Goal: Contribute content

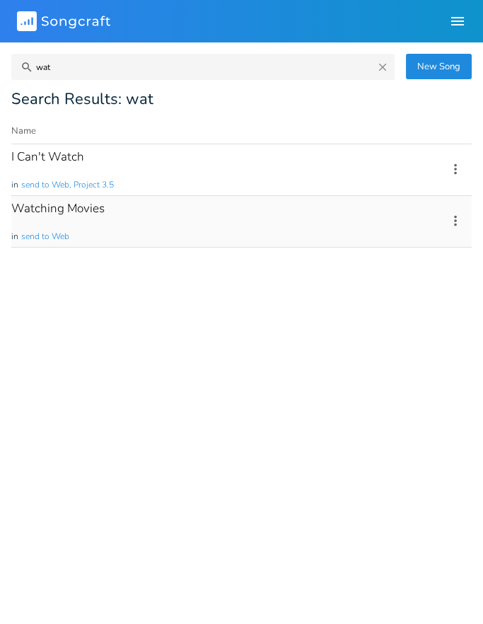
type input "wat"
click at [141, 207] on div "Watching Movies in send to Web" at bounding box center [220, 221] width 419 height 51
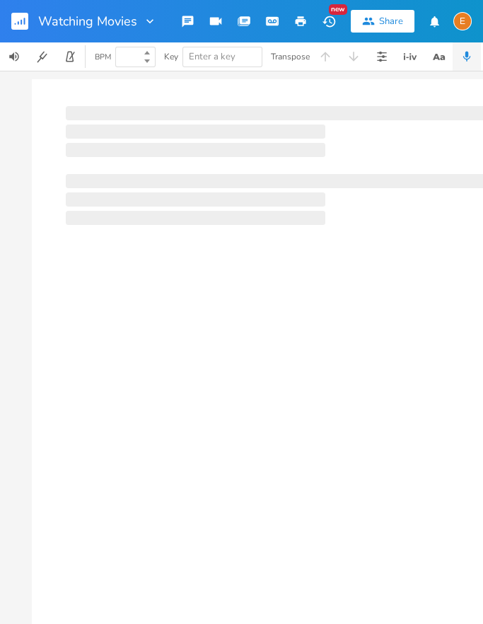
type input "100"
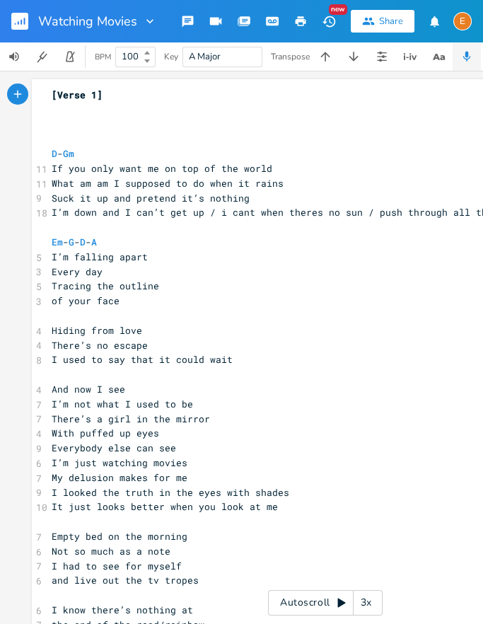
scroll to position [0, 6]
type textarea "a"
type textarea "ggg"
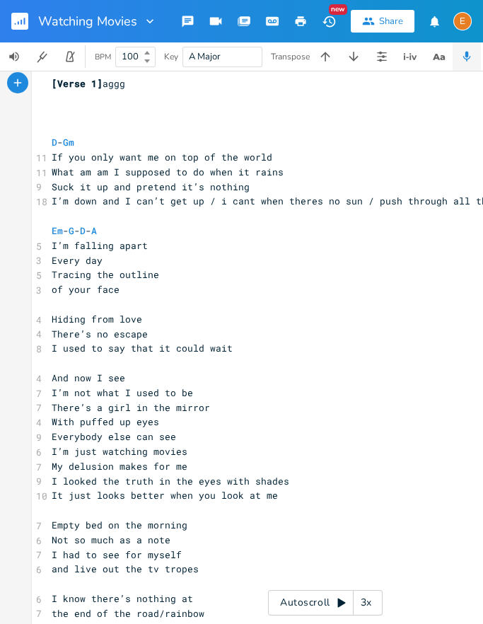
scroll to position [0, 0]
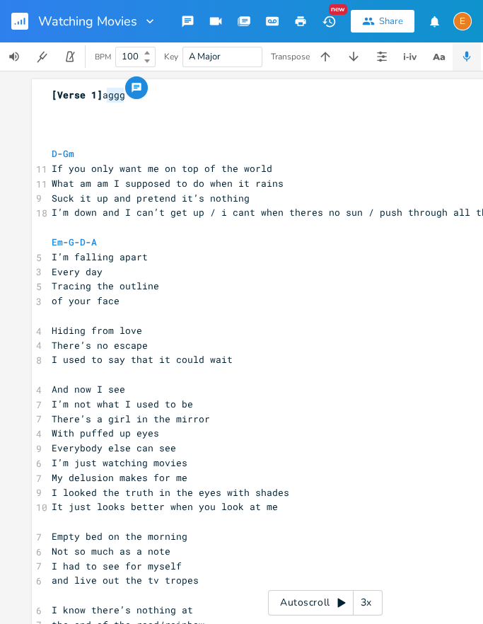
type textarea "aggg"
drag, startPoint x: 124, startPoint y: 97, endPoint x: 100, endPoint y: 100, distance: 24.3
click at [100, 100] on pre "[Verse 1] aggg" at bounding box center [325, 95] width 553 height 15
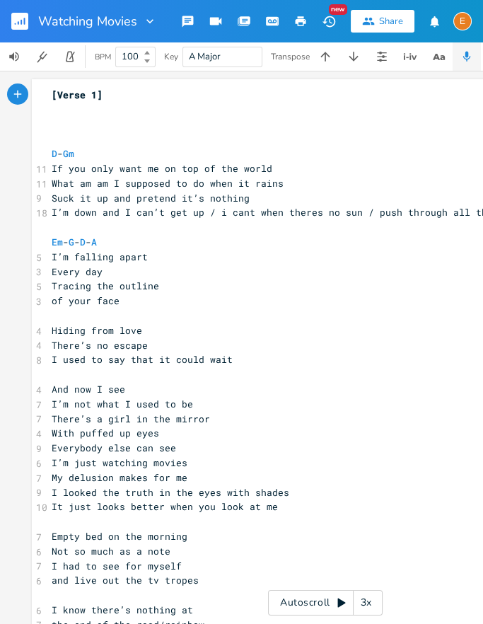
click at [71, 134] on pre "​" at bounding box center [325, 139] width 553 height 15
